Goal: Information Seeking & Learning: Learn about a topic

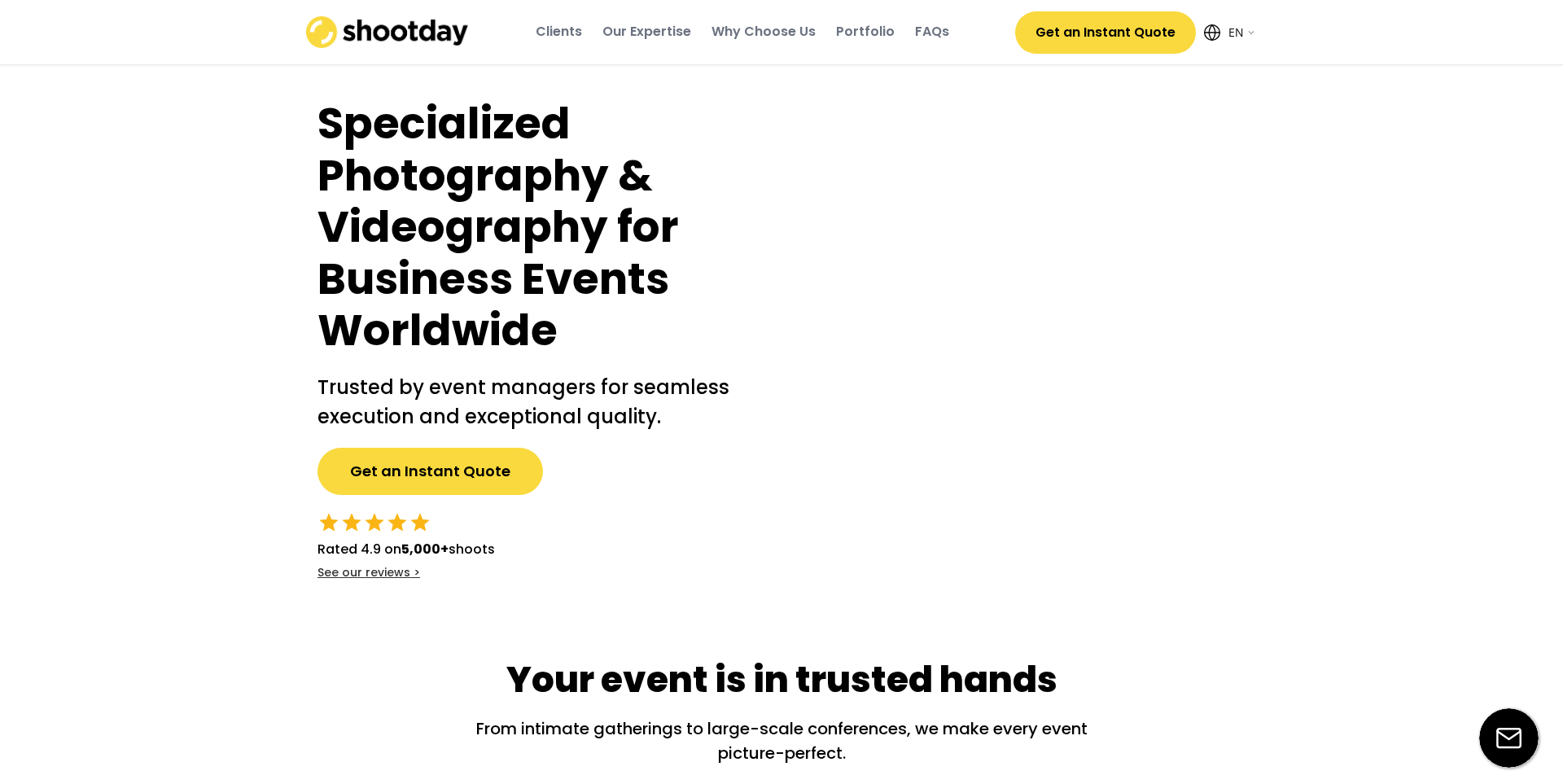
select select ""en""
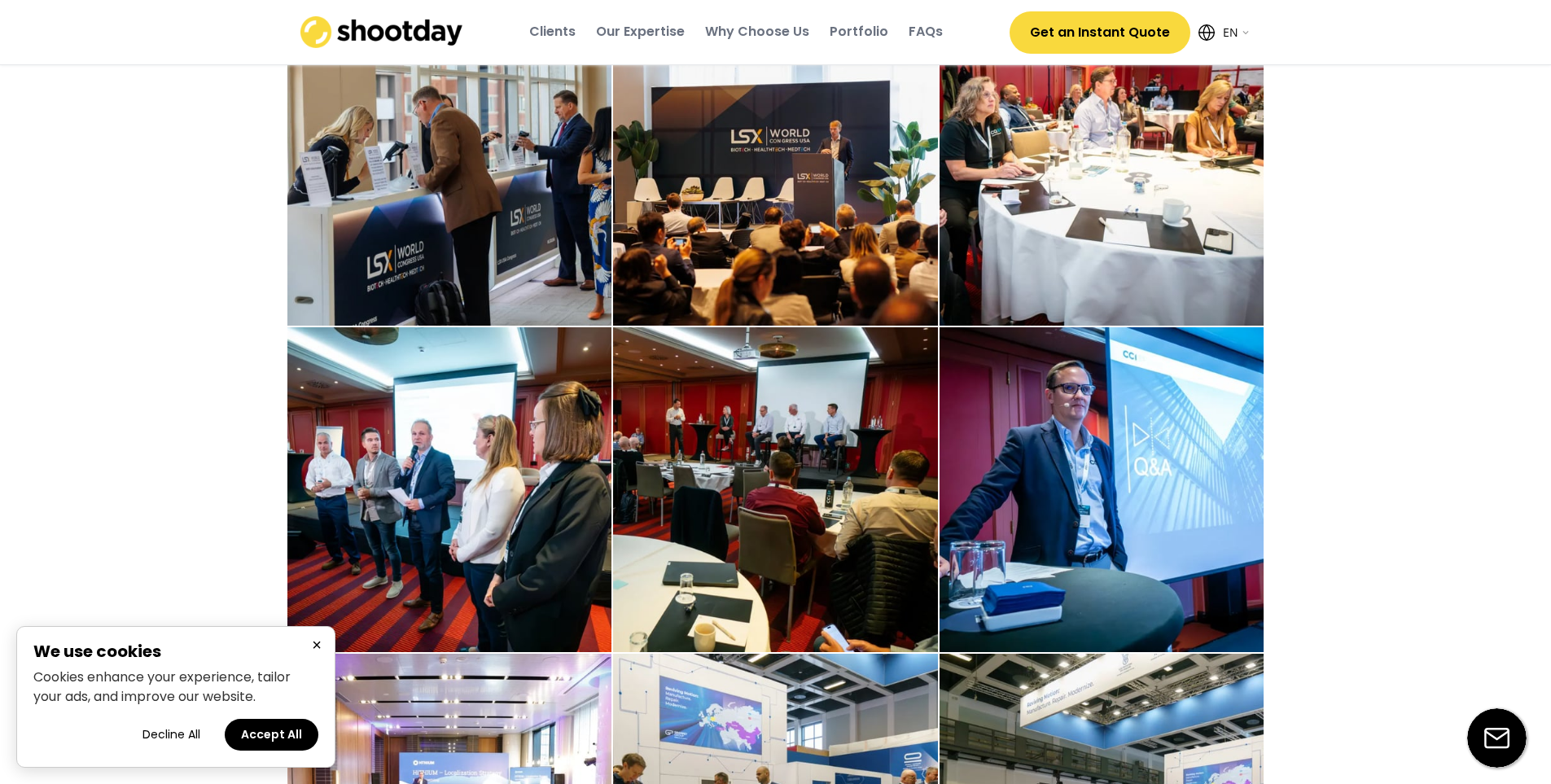
scroll to position [3720, 0]
